Goal: Task Accomplishment & Management: Use online tool/utility

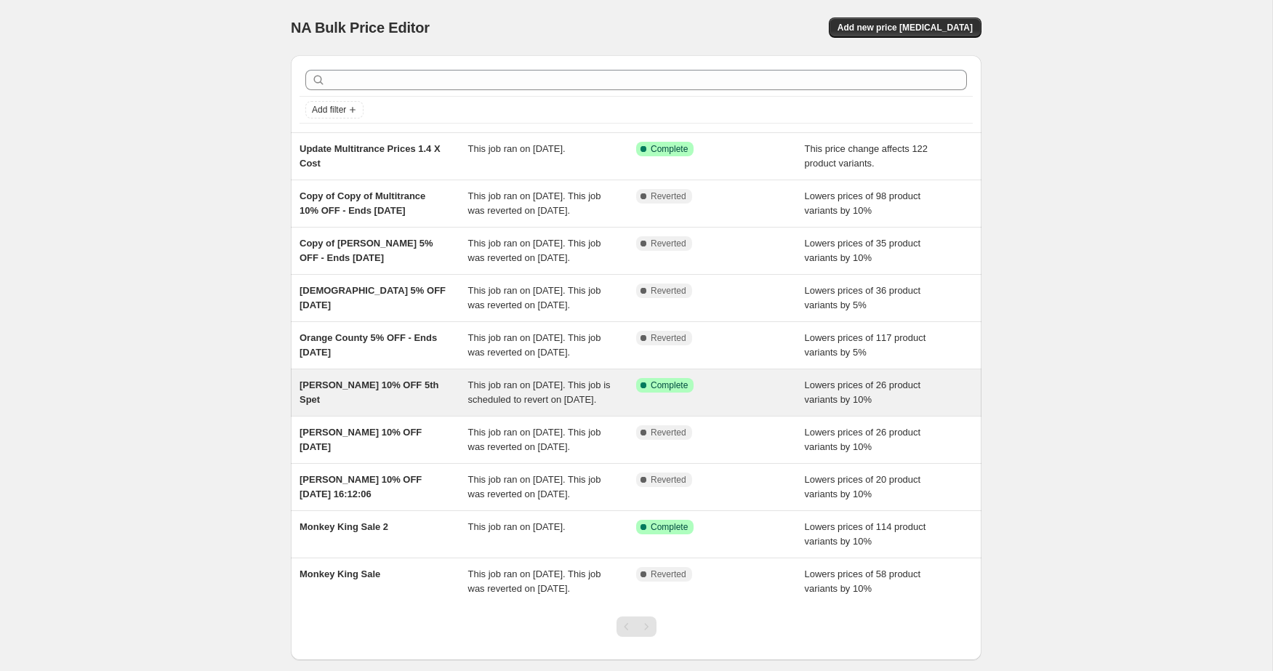
click at [367, 405] on span "[PERSON_NAME] 10% OFF 5th Spet" at bounding box center [369, 391] width 139 height 25
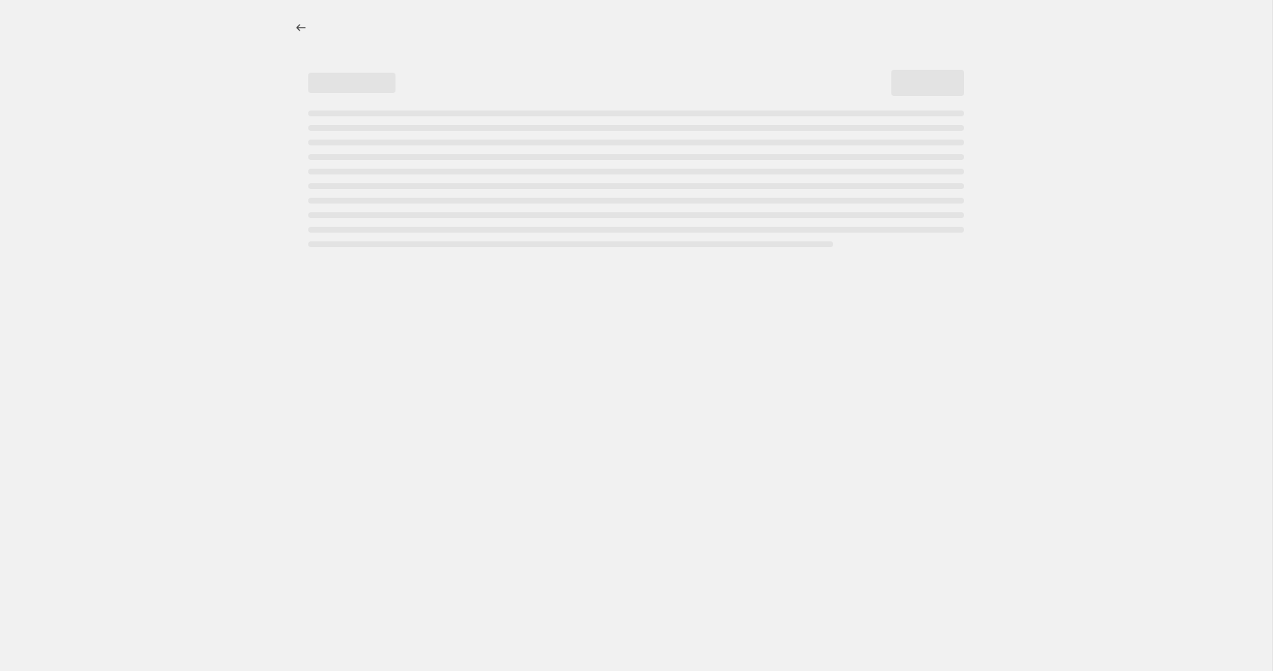
select select "percentage"
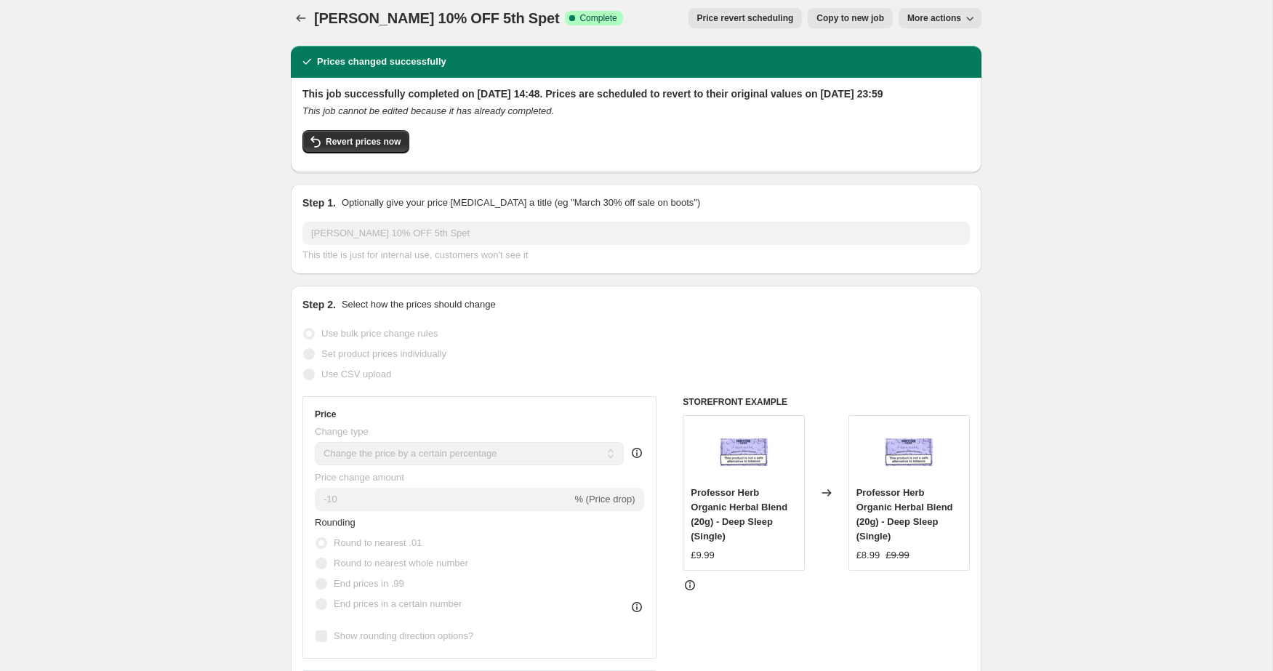
scroll to position [11, 0]
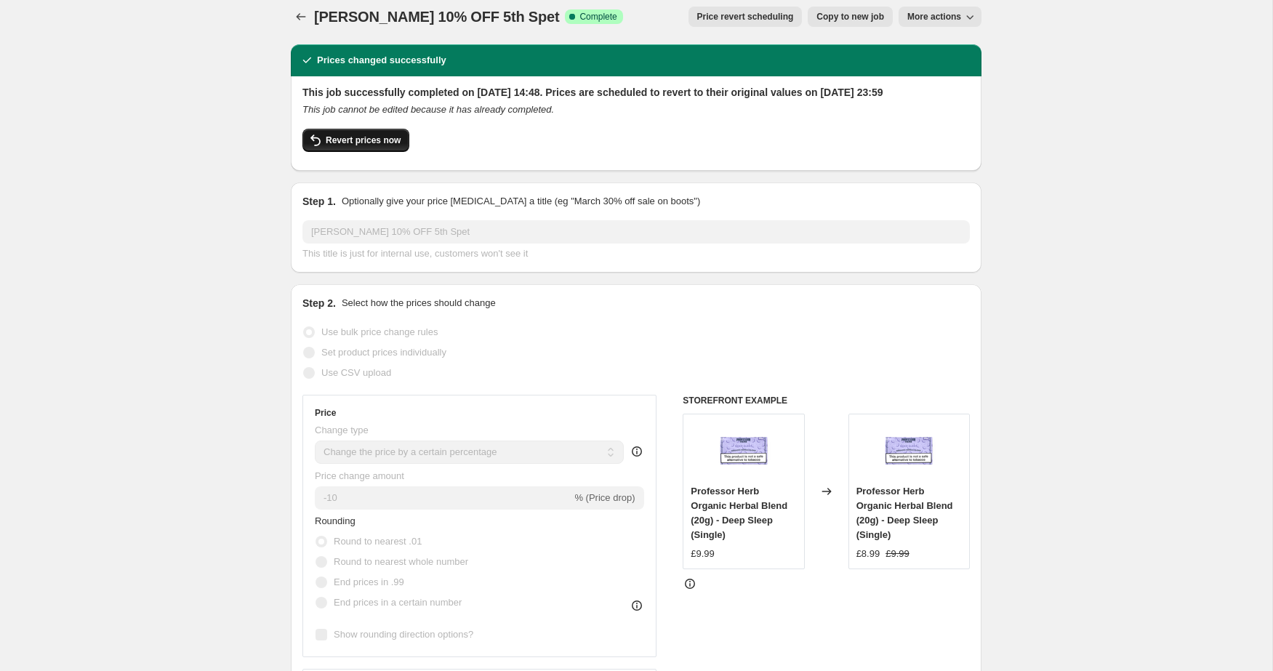
click at [353, 146] on span "Revert prices now" at bounding box center [363, 140] width 75 height 12
checkbox input "false"
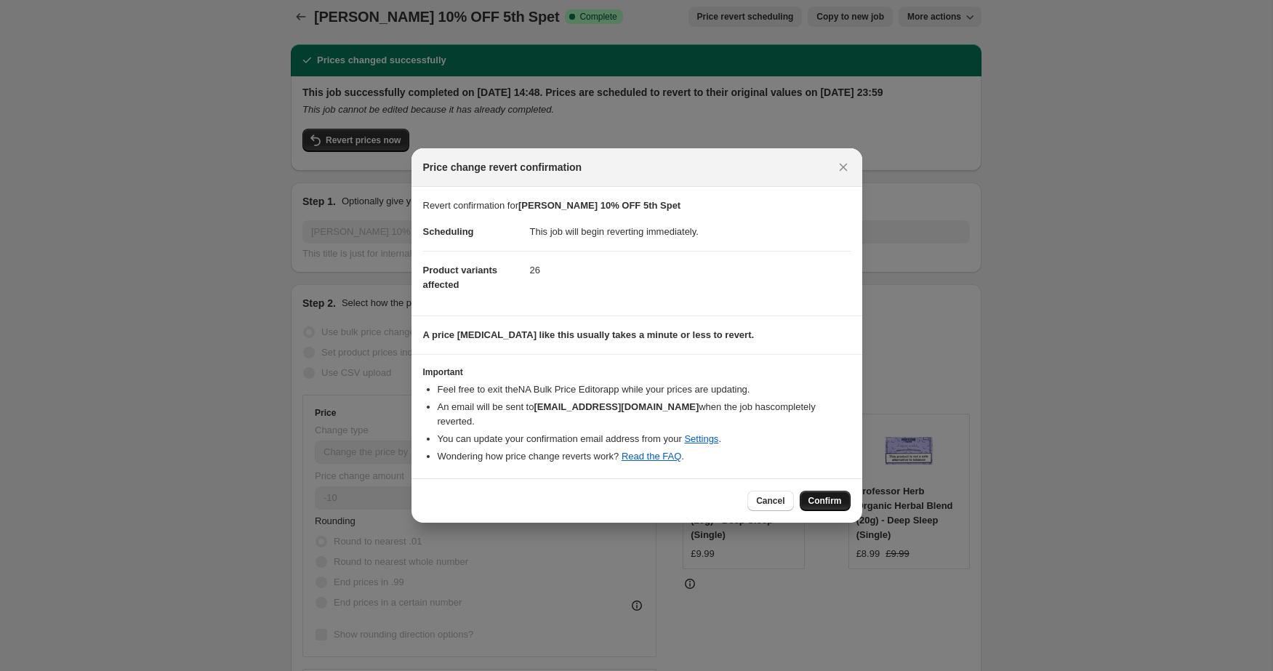
click at [821, 498] on span "Confirm" at bounding box center [824, 501] width 33 height 12
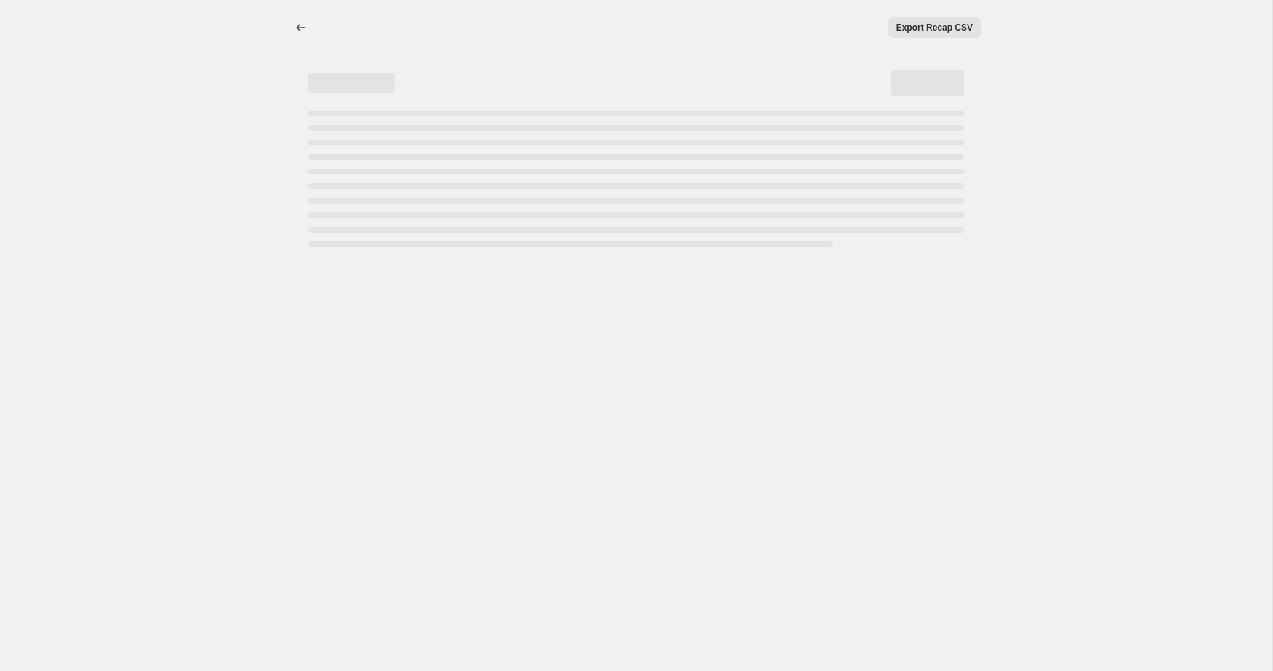
scroll to position [0, 0]
select select "percentage"
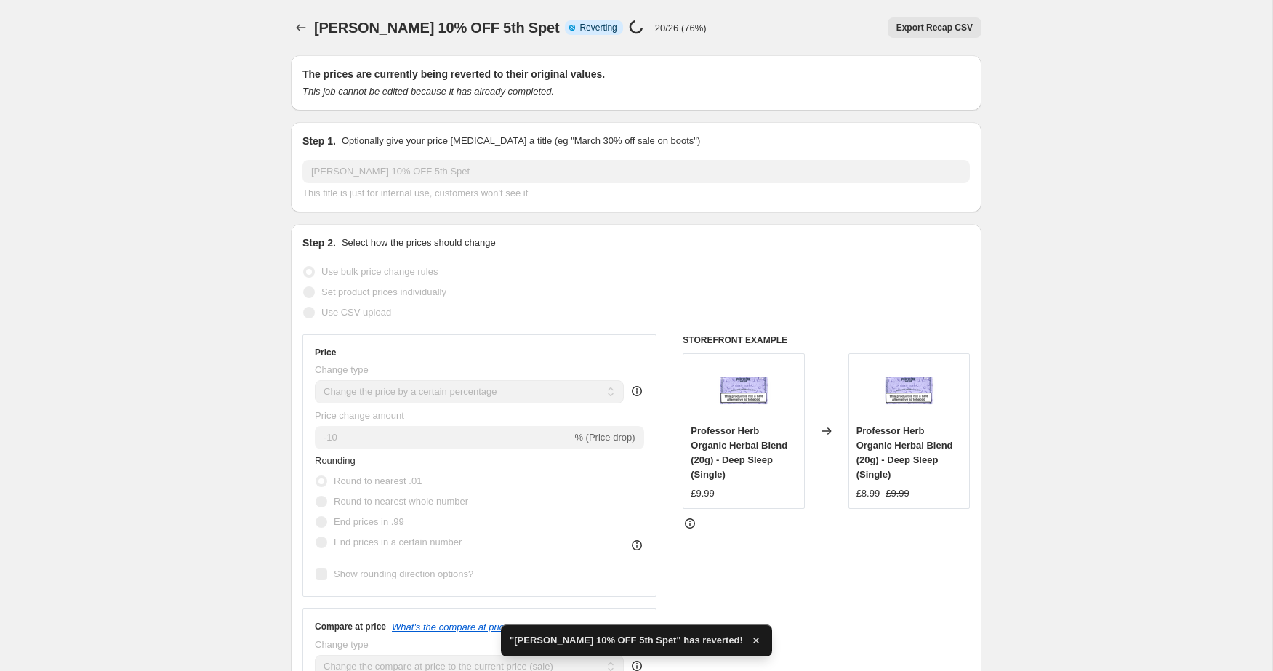
checkbox input "true"
